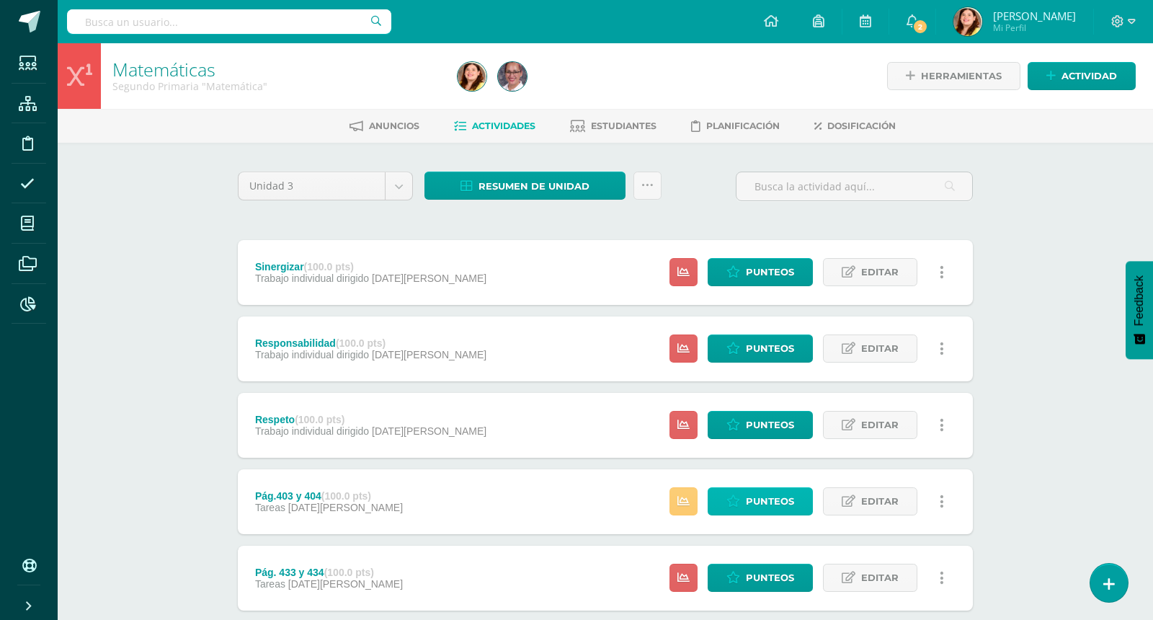
click at [769, 504] on span "Punteos" at bounding box center [770, 501] width 48 height 27
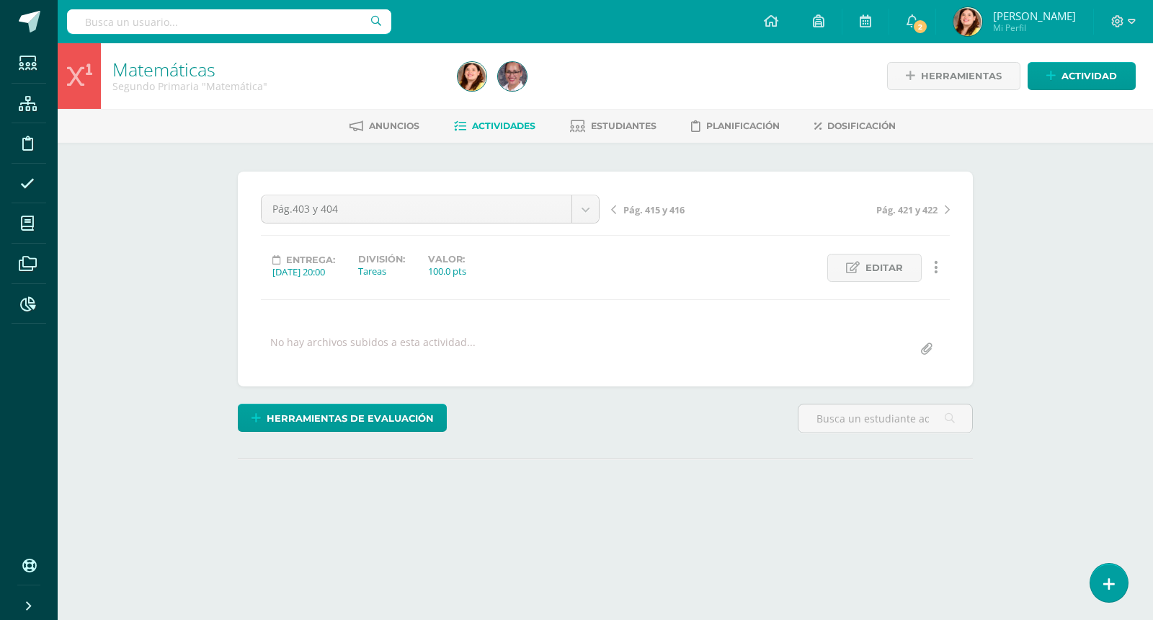
click at [684, 490] on div "¿Estás seguro que quieres eliminar esta actividad? Esto borrará la actividad y …" at bounding box center [605, 357] width 747 height 371
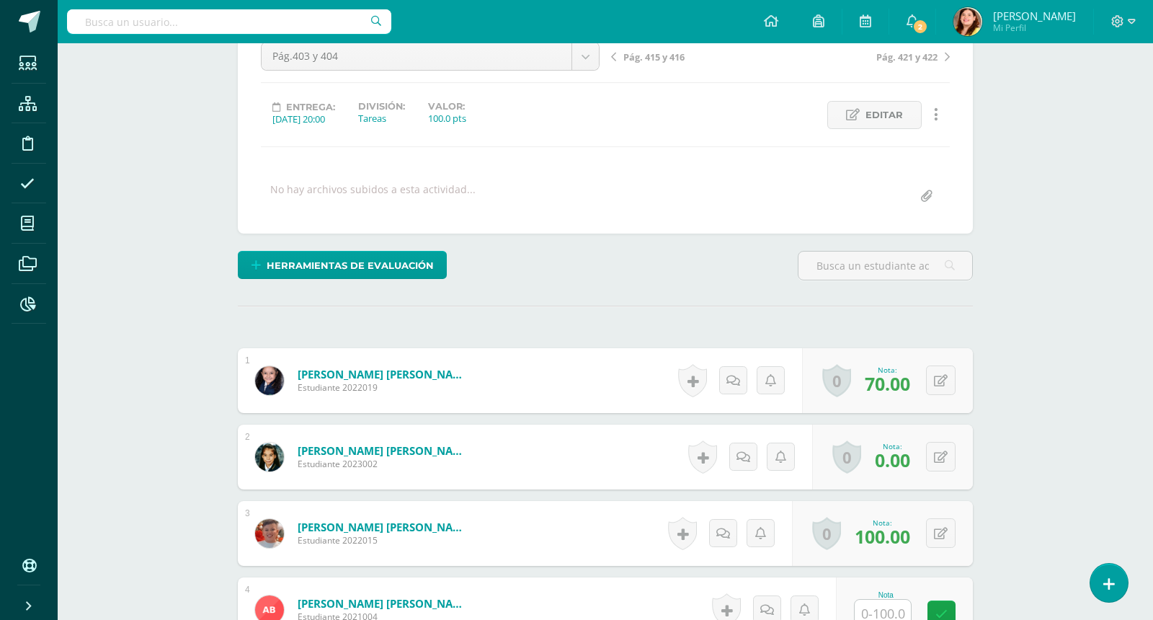
scroll to position [175, 0]
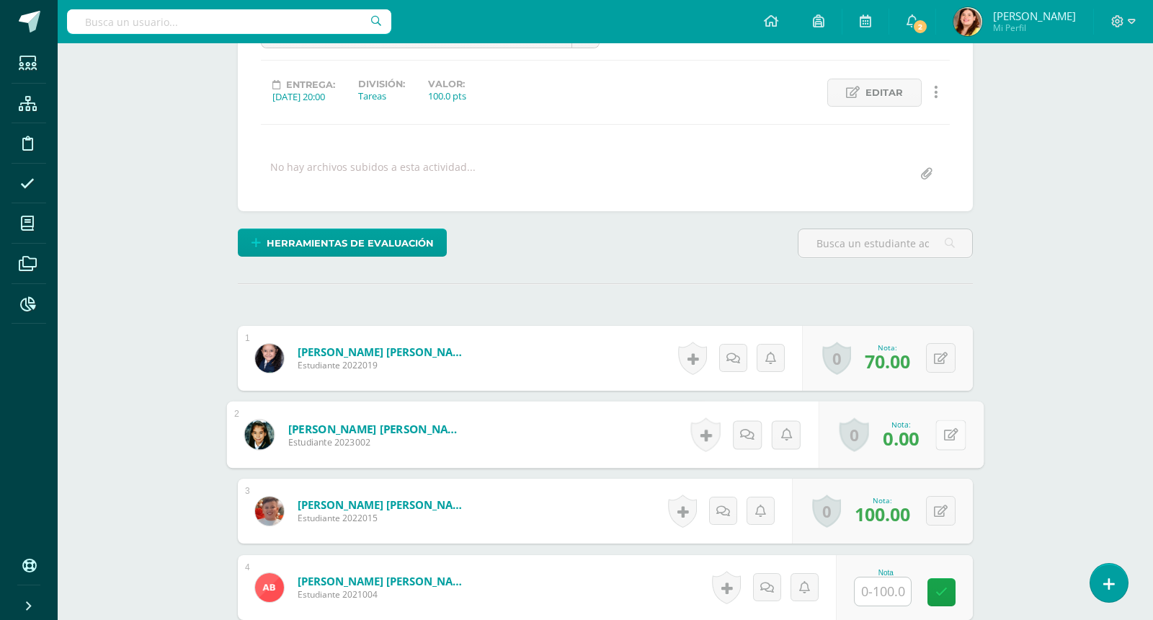
click at [946, 437] on icon at bounding box center [951, 434] width 14 height 12
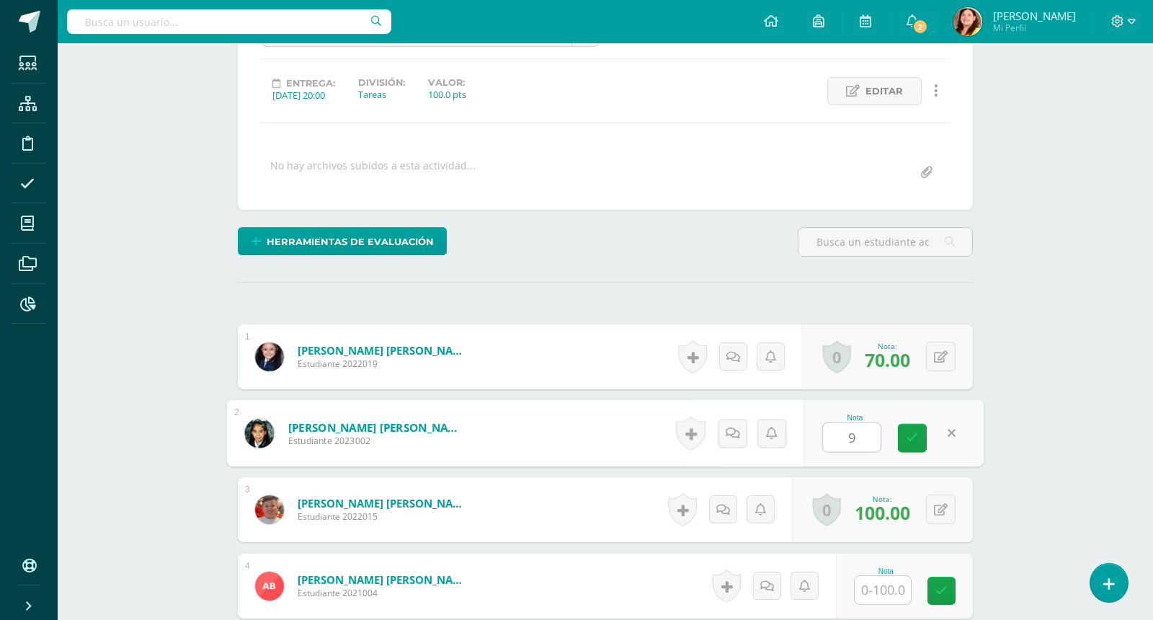
type input "95"
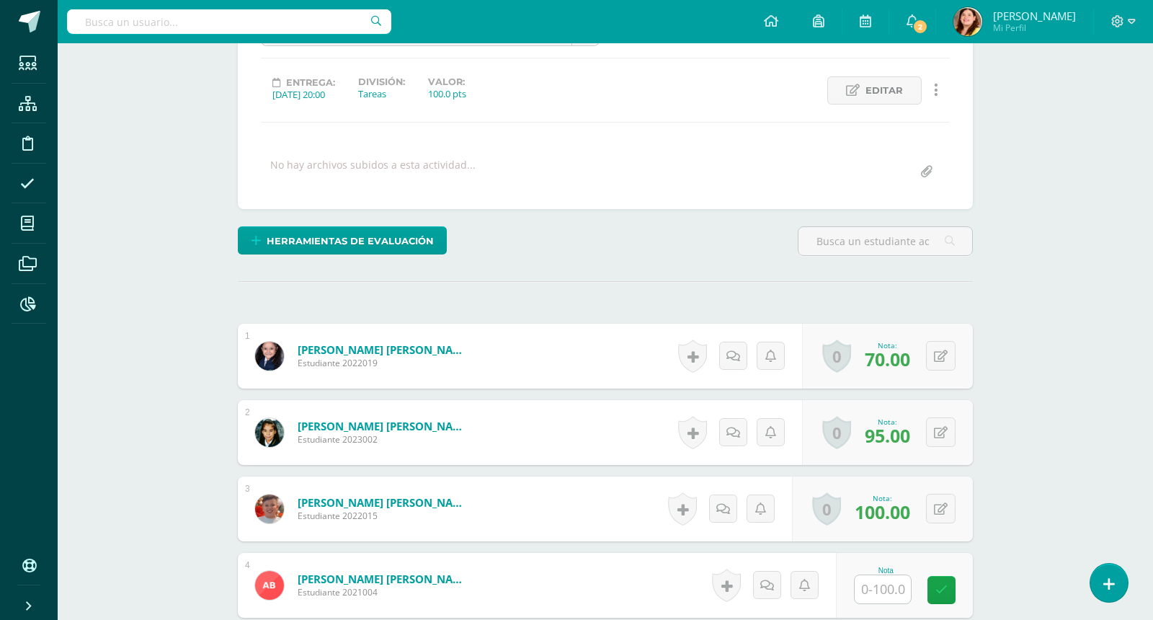
click at [885, 586] on input "text" at bounding box center [883, 589] width 56 height 28
type input "80"
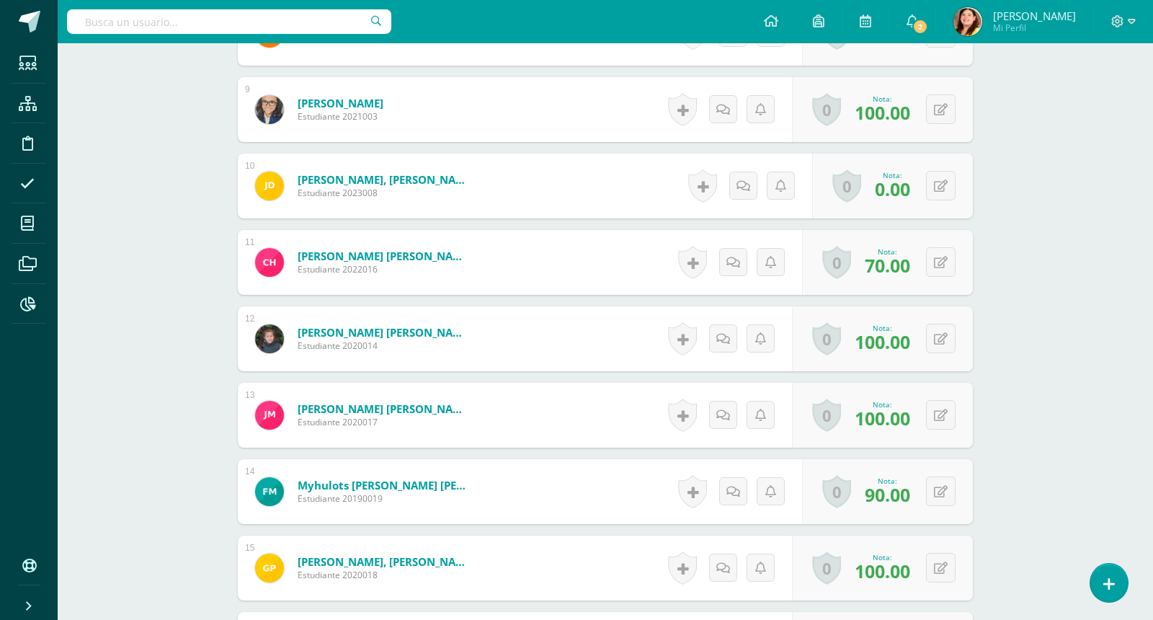
scroll to position [1042, 0]
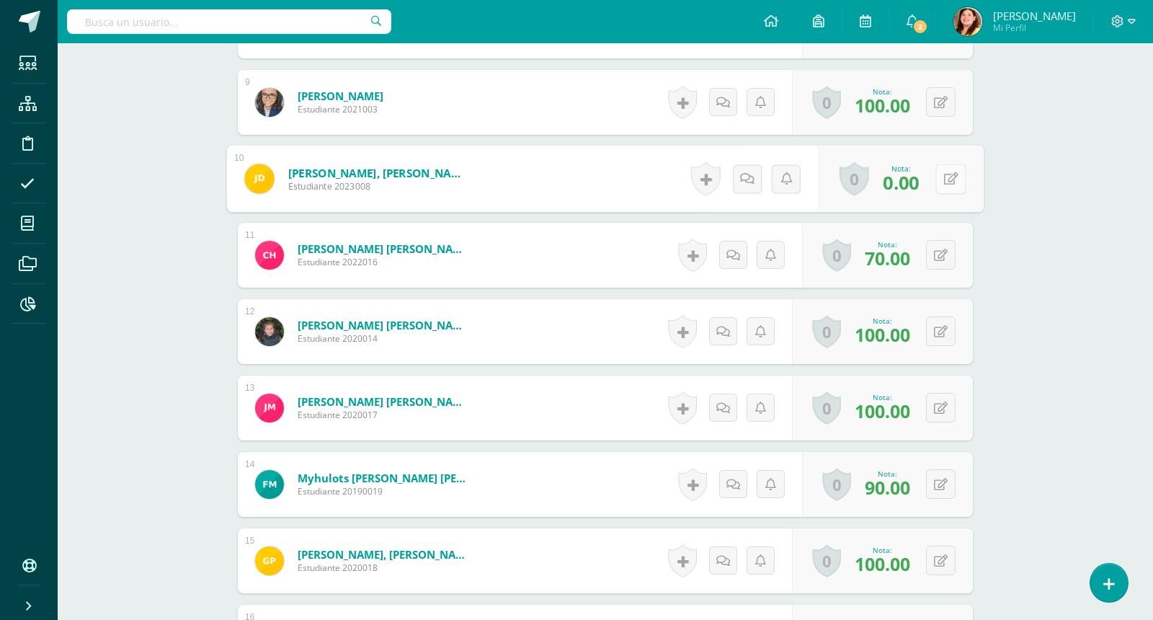
click at [948, 177] on button at bounding box center [951, 179] width 30 height 30
type input "80"
click at [1017, 273] on div "Matemáticas Segundo Primaria "Matemática" Herramientas Detalle de asistencias A…" at bounding box center [606, 223] width 1096 height 2445
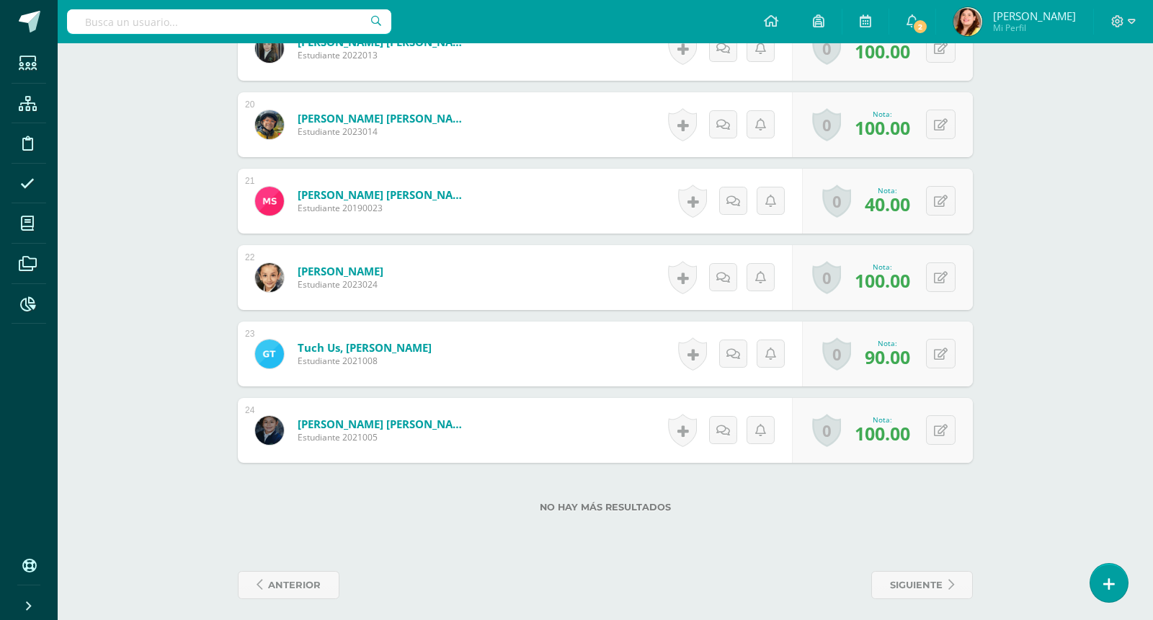
scroll to position [1867, 0]
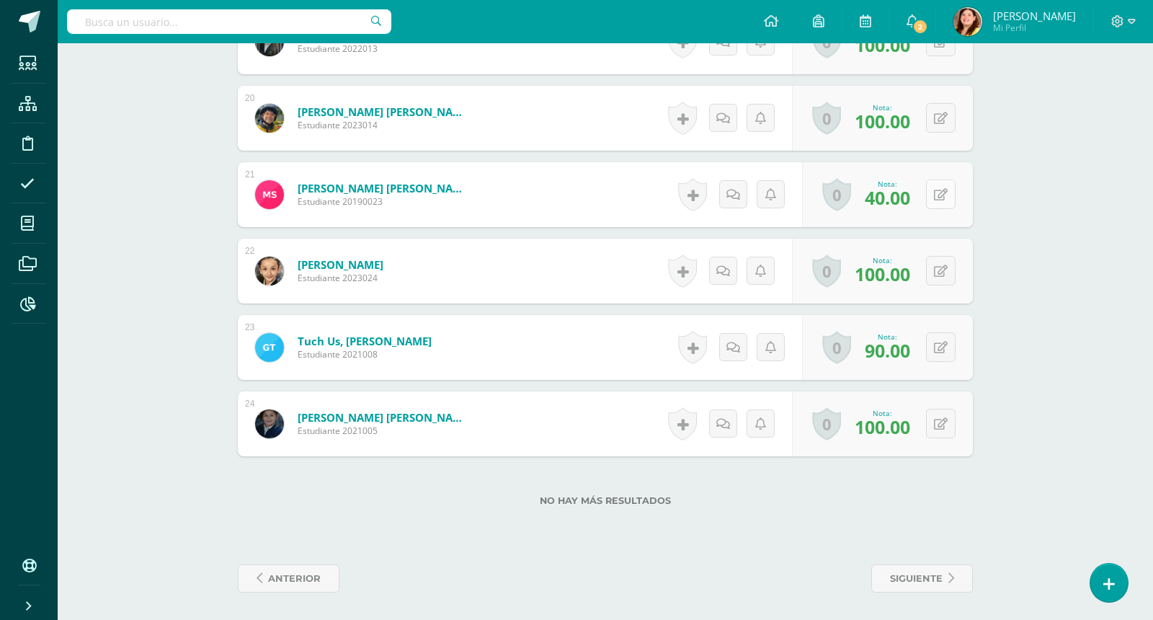
click at [944, 192] on icon at bounding box center [941, 195] width 14 height 12
type input "5"
type input "60"
click at [945, 572] on link "siguiente" at bounding box center [923, 578] width 102 height 28
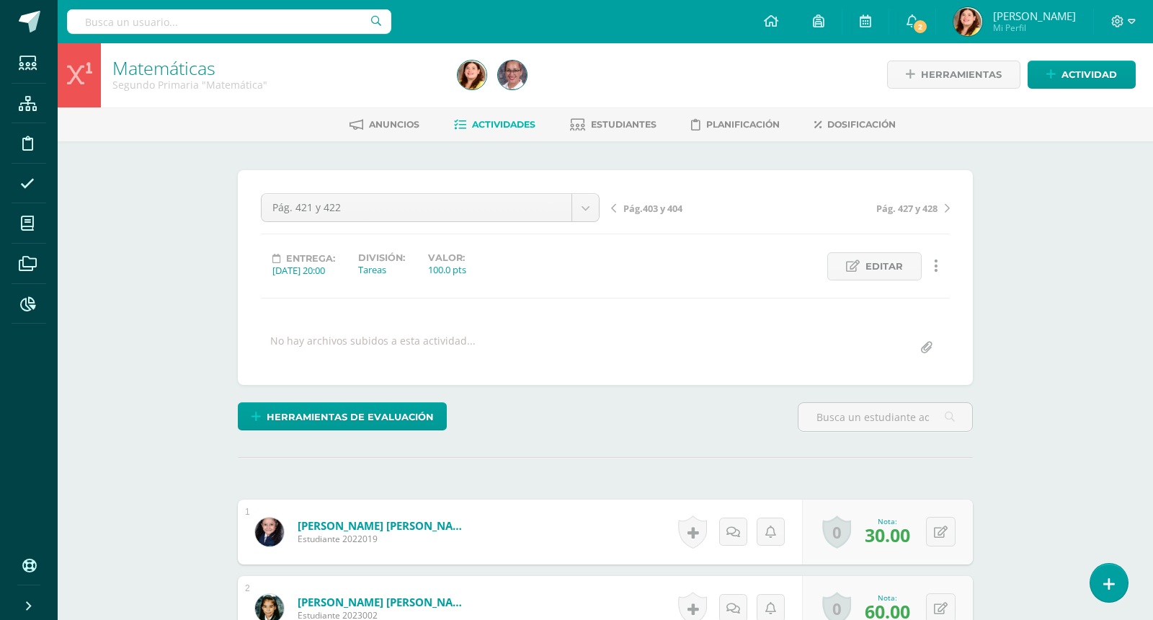
scroll to position [2, 0]
